Goal: Task Accomplishment & Management: Complete application form

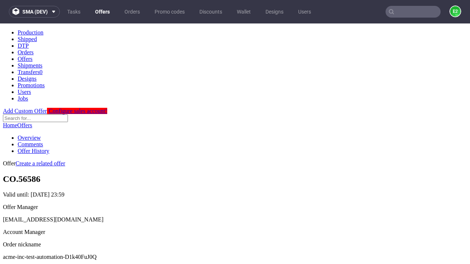
scroll to position [73, 0]
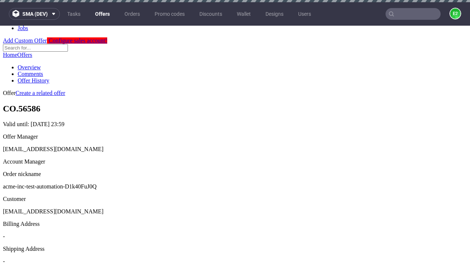
scroll to position [2, 0]
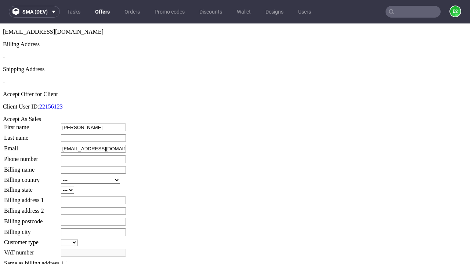
type input "Jeramie"
type input "Koepp"
type input "1509813888"
type input "Ara99"
select select "13"
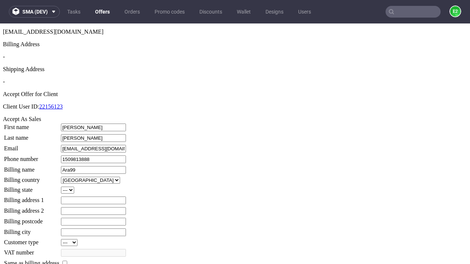
select select "132"
type input "Ara99"
type input "8 Sandringham Road"
type input "UB94 1YO"
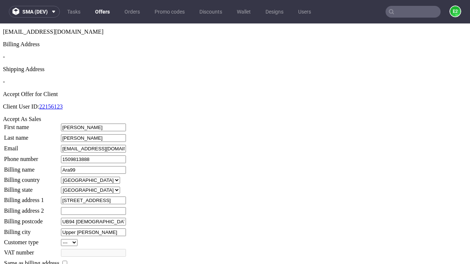
type input "Upper Nitzsche"
click at [67, 261] on input "checkbox" at bounding box center [64, 263] width 5 height 5
checkbox input "true"
type input "Ara99"
select select "13"
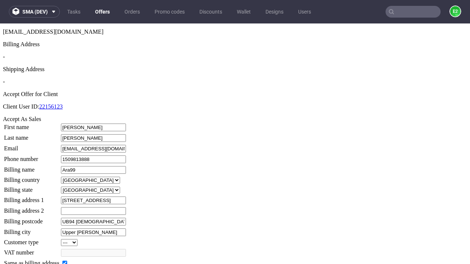
type input "8 Sandringham Road"
type input "UB94 1YO"
type input "Upper Nitzsche"
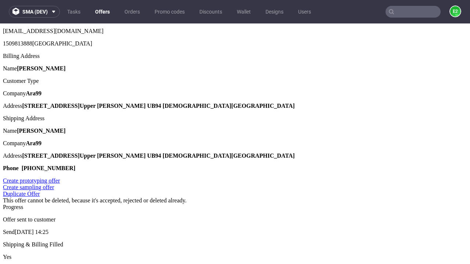
scroll to position [0, 0]
